Goal: Task Accomplishment & Management: Complete application form

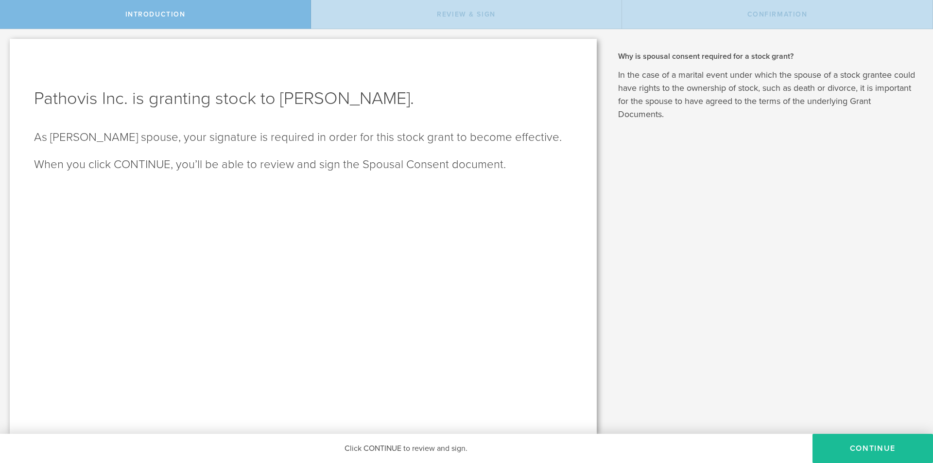
click at [387, 448] on div "Click CONTINUE to review and sign." at bounding box center [406, 448] width 813 height 29
click at [894, 445] on button "CONTINUE" at bounding box center [873, 448] width 121 height 29
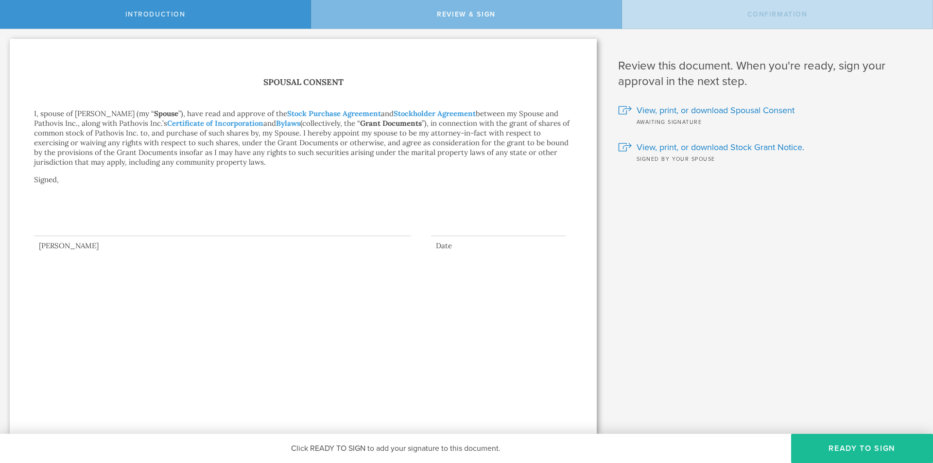
click at [95, 225] on div at bounding box center [222, 216] width 377 height 39
click at [870, 449] on button "Ready to Sign" at bounding box center [862, 448] width 142 height 29
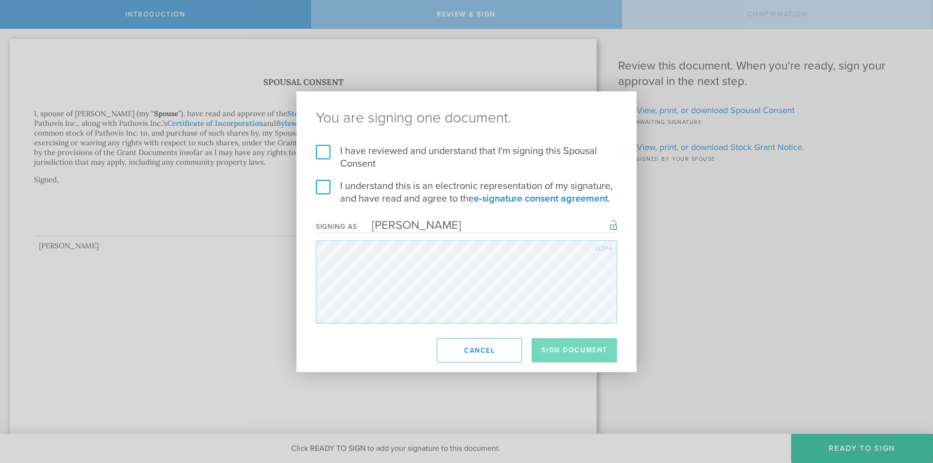
click at [326, 148] on label "I have reviewed and understand that I'm signing this Spousal Consent" at bounding box center [466, 157] width 301 height 25
click at [0, 0] on input "I have reviewed and understand that I'm signing this Spousal Consent" at bounding box center [0, 0] width 0 height 0
click at [324, 185] on label "I understand this is an electronic representation of my signature, and have rea…" at bounding box center [466, 192] width 301 height 25
click at [0, 0] on input "I understand this is an electronic representation of my signature, and have rea…" at bounding box center [0, 0] width 0 height 0
click at [583, 359] on button "Sign Document" at bounding box center [575, 350] width 86 height 24
